Goal: Task Accomplishment & Management: Manage account settings

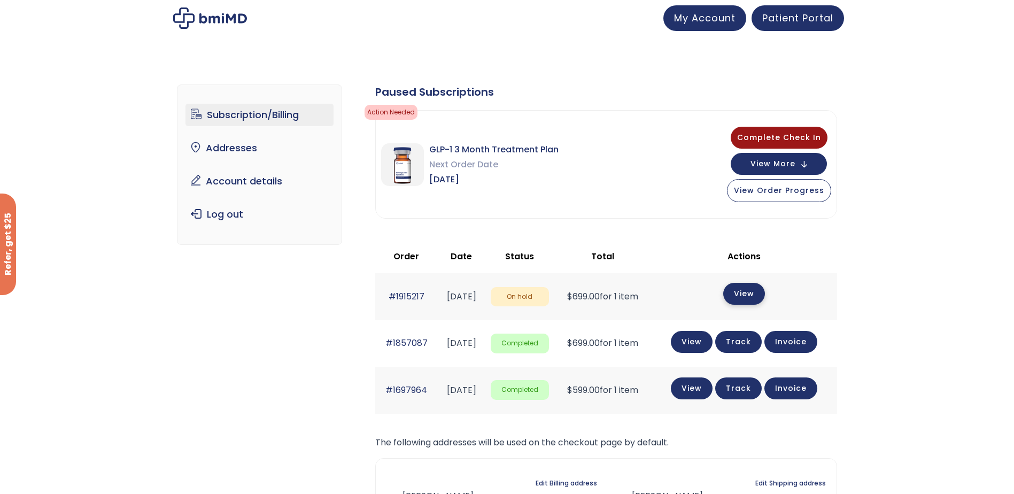
click at [756, 288] on link "View" at bounding box center [744, 294] width 42 height 22
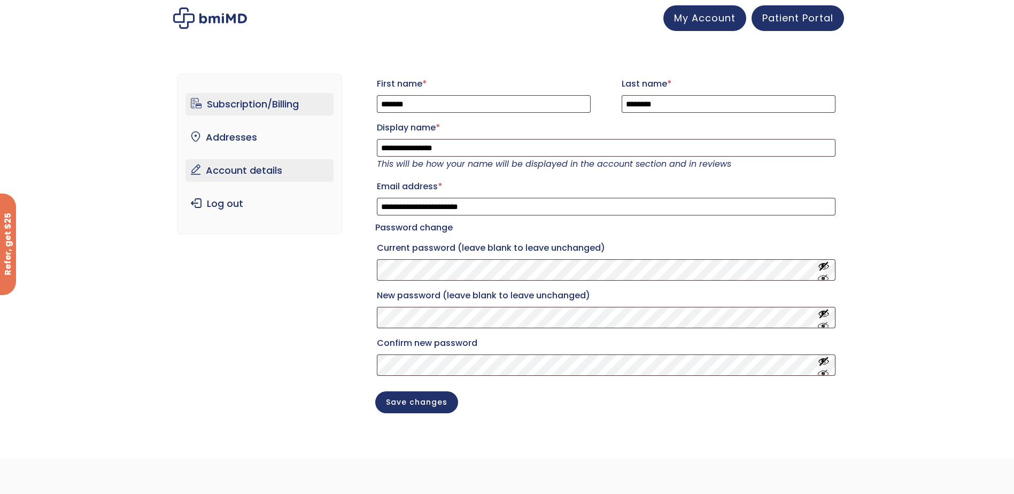
click at [285, 107] on link "Subscription/Billing" at bounding box center [260, 104] width 148 height 22
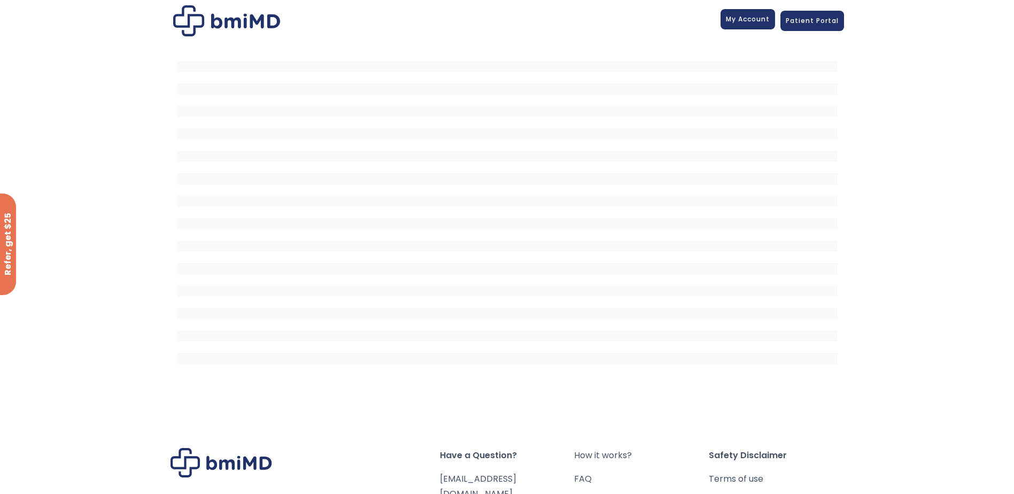
click at [749, 20] on span "My Account" at bounding box center [748, 18] width 44 height 9
